Goal: Complete application form

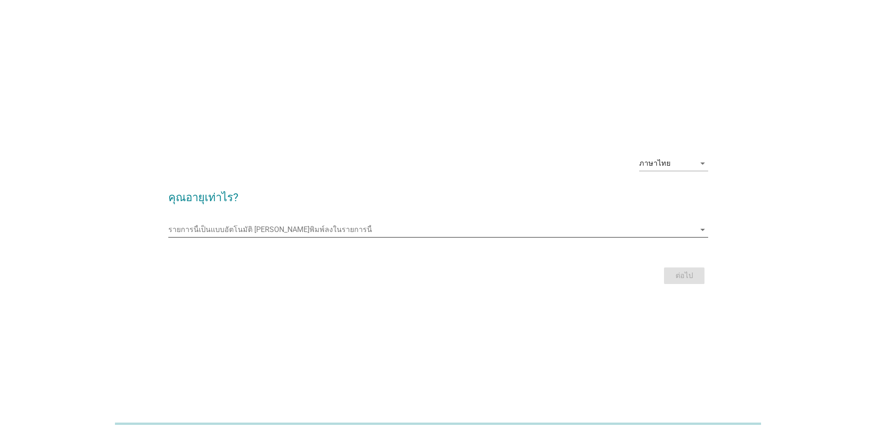
click at [237, 230] on input "รายการนี้เป็นแบบอัตโนมัติ คุณสามารถพิมพ์ลงในรายการนี้" at bounding box center [431, 229] width 527 height 15
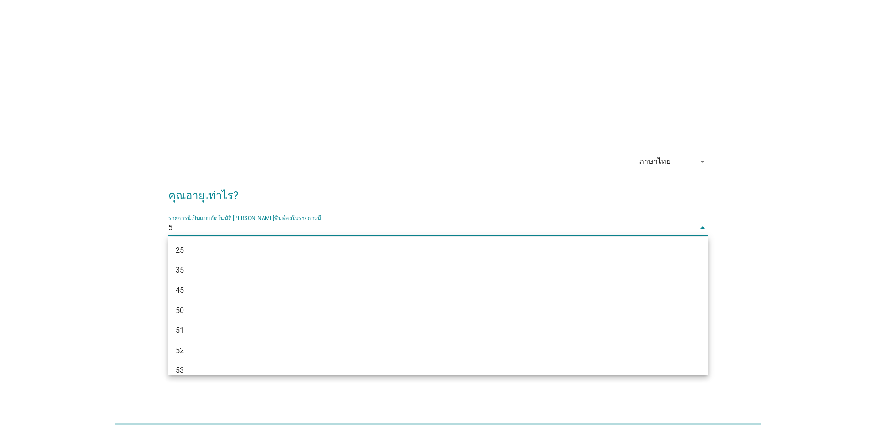
type input "56"
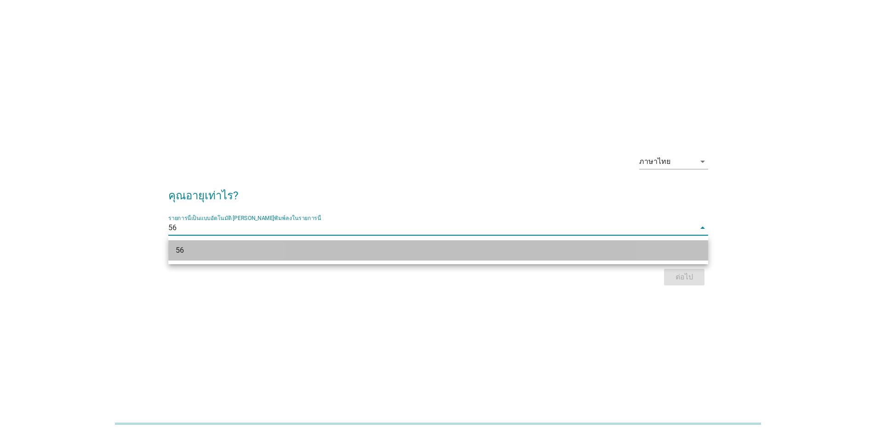
click at [206, 256] on div "56" at bounding box center [438, 250] width 540 height 20
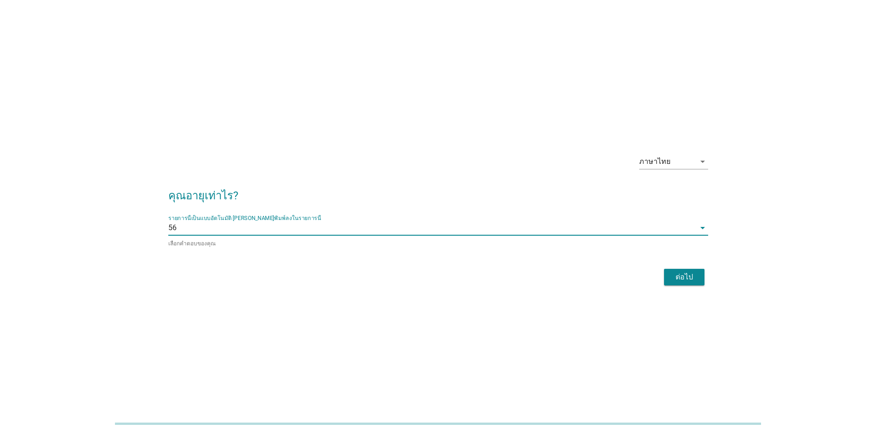
click at [694, 275] on div "ต่อไป" at bounding box center [685, 276] width 26 height 11
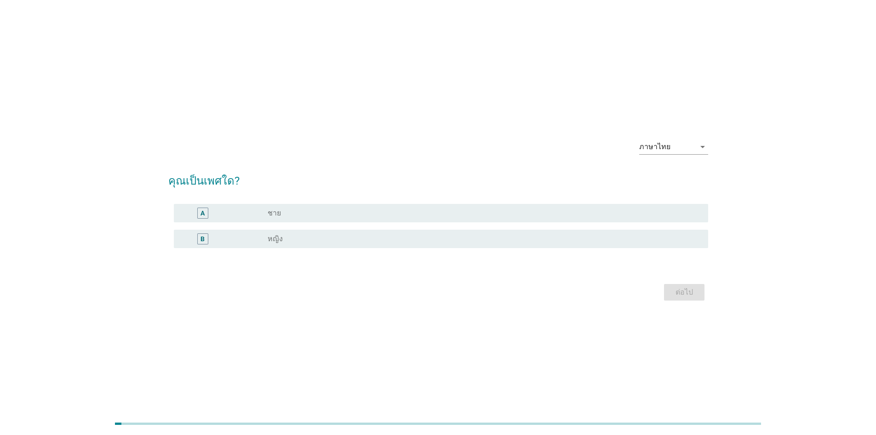
click at [285, 216] on div "radio_button_unchecked ชาย" at bounding box center [481, 212] width 426 height 9
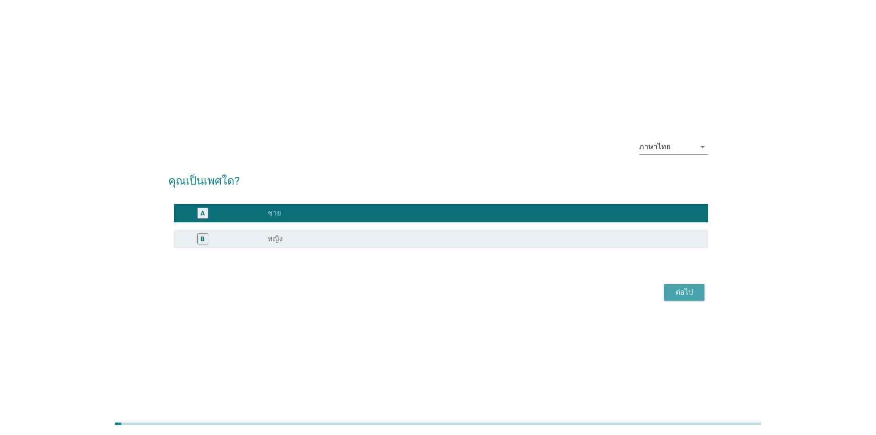
click at [688, 296] on div "ต่อไป" at bounding box center [685, 292] width 26 height 11
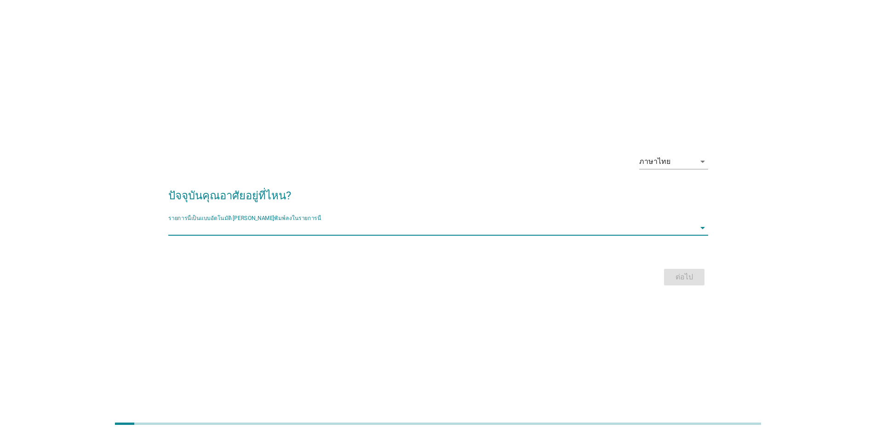
click at [282, 225] on input "รายการนี้เป็นแบบอัตโนมัติ คุณสามารถพิมพ์ลงในรายการนี้" at bounding box center [431, 227] width 527 height 15
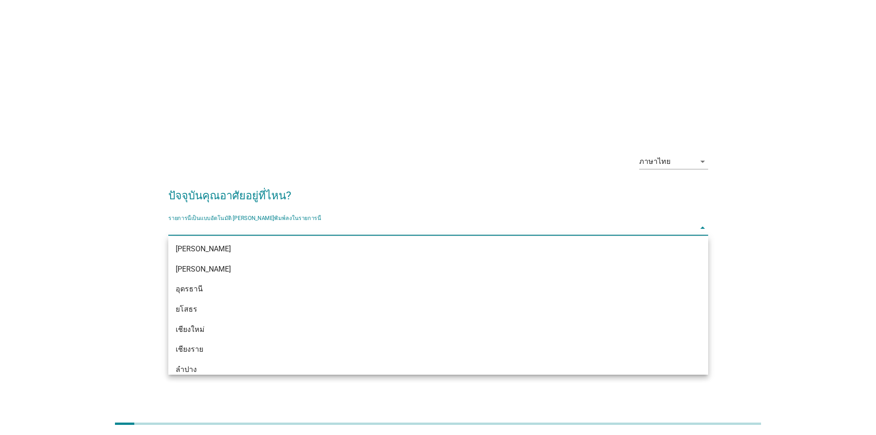
scroll to position [368, 0]
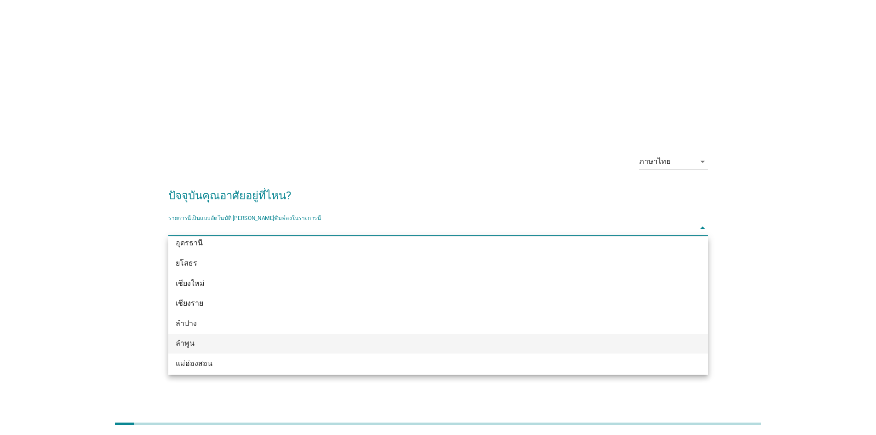
click at [197, 345] on div "ลำพูน" at bounding box center [417, 343] width 482 height 11
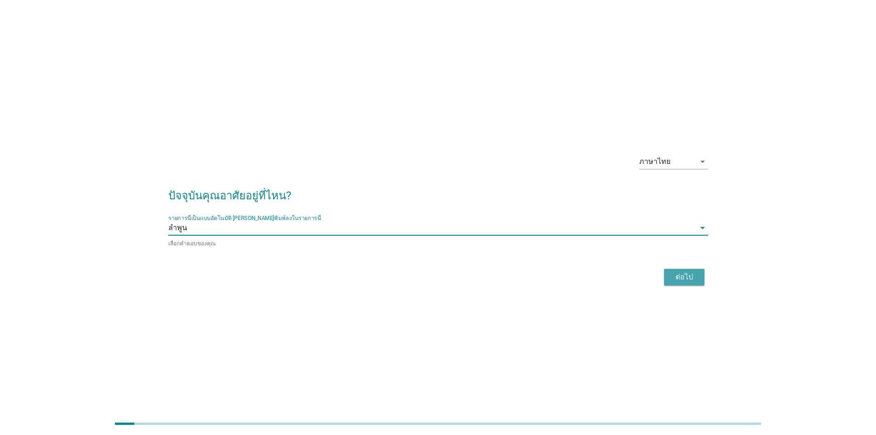
click at [686, 279] on div "ต่อไป" at bounding box center [685, 276] width 26 height 11
